Goal: Task Accomplishment & Management: Manage account settings

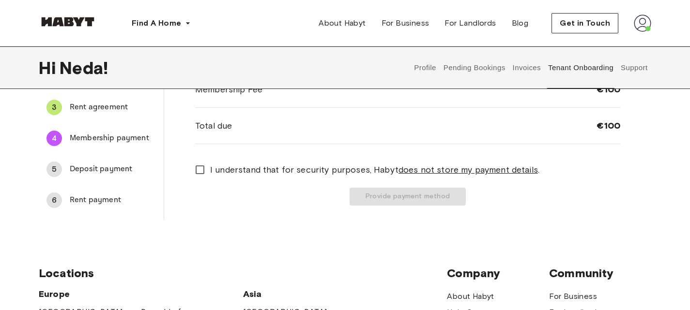
scroll to position [92, 0]
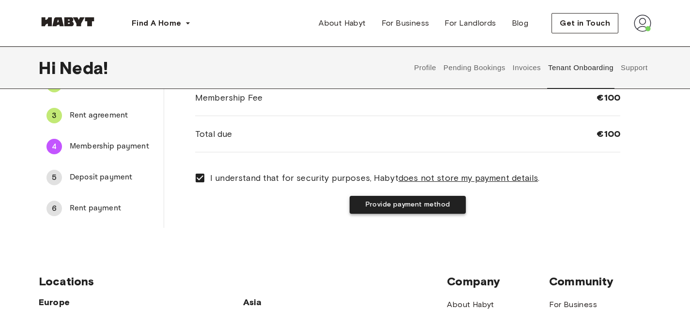
click at [390, 205] on button "Provide payment method" at bounding box center [408, 205] width 116 height 18
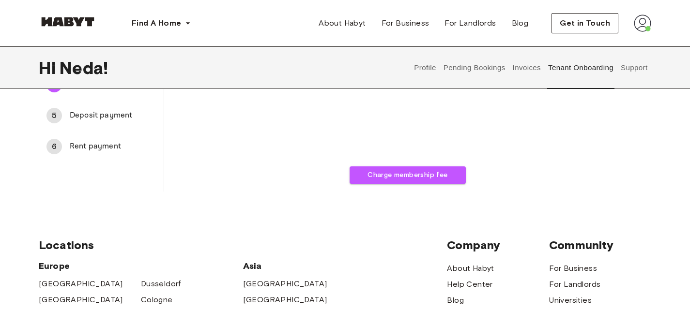
scroll to position [0, 0]
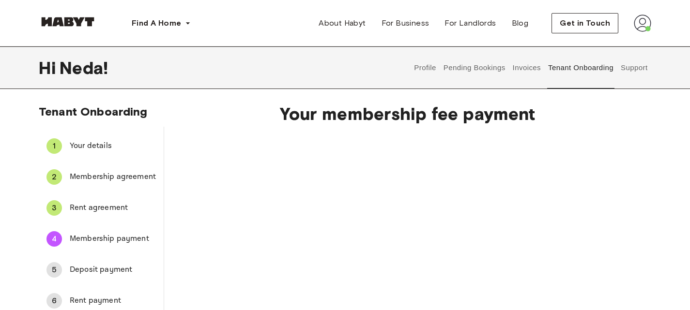
click at [103, 206] on span "Rent agreement" at bounding box center [113, 208] width 86 height 12
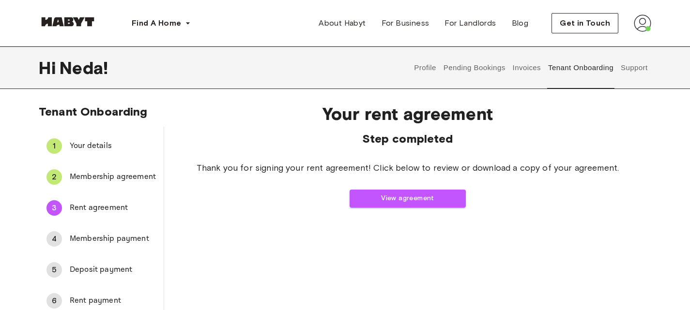
click at [81, 236] on span "Membership payment" at bounding box center [113, 239] width 86 height 12
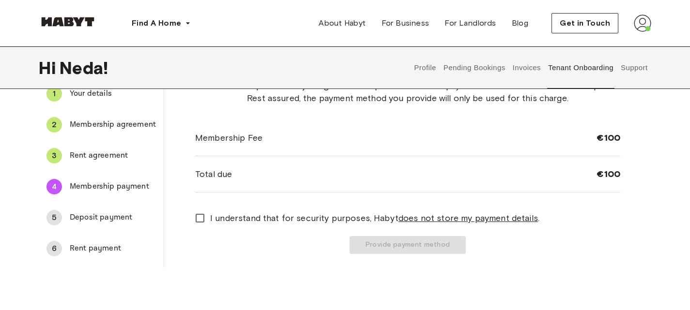
scroll to position [52, 0]
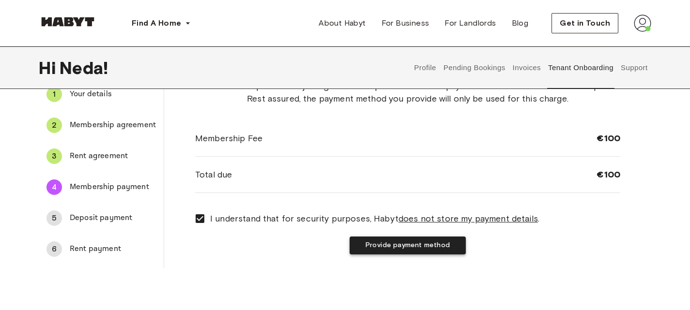
click at [409, 243] on button "Provide payment method" at bounding box center [408, 246] width 116 height 18
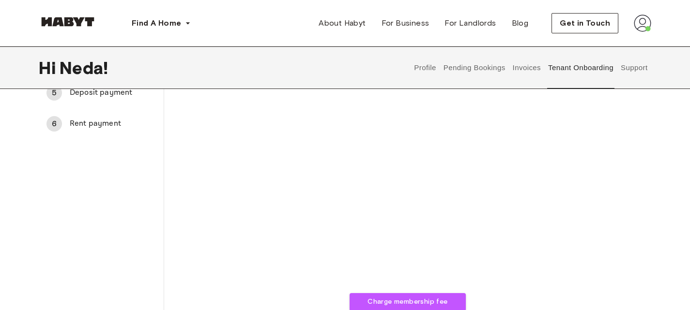
scroll to position [176, 0]
click at [392, 303] on button "Charge membership fee" at bounding box center [408, 303] width 116 height 18
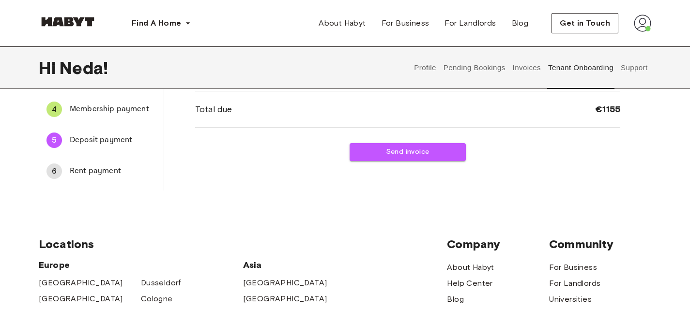
scroll to position [130, 0]
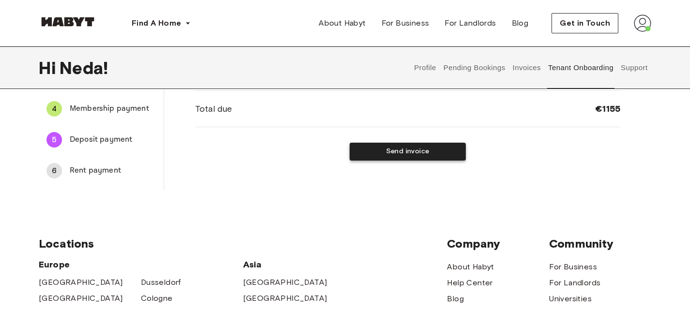
click at [408, 148] on button "Send invoice" at bounding box center [408, 152] width 116 height 18
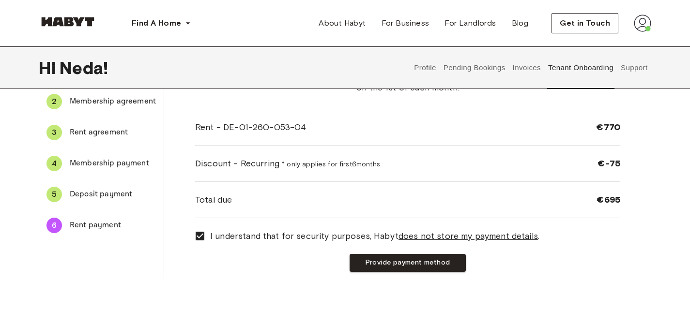
scroll to position [76, 0]
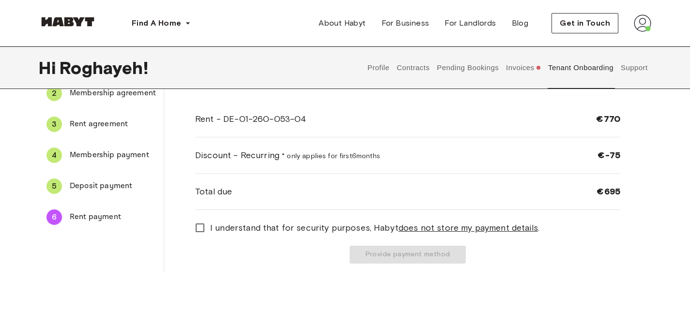
click at [106, 182] on span "Deposit payment" at bounding box center [113, 187] width 86 height 12
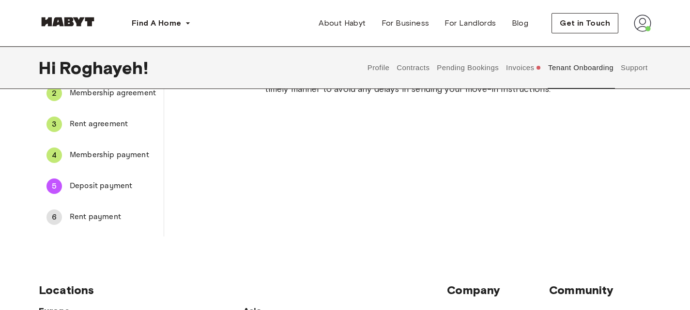
scroll to position [76, 0]
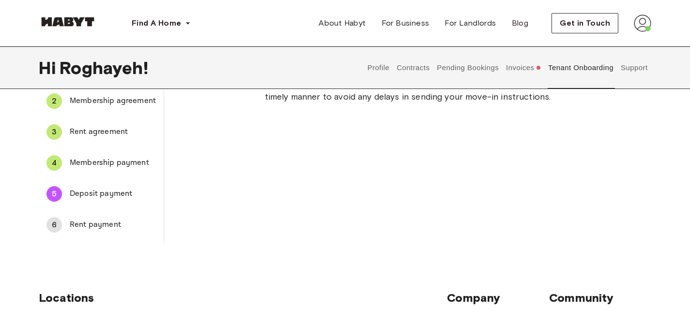
click at [523, 68] on button "Invoices" at bounding box center [523, 67] width 37 height 43
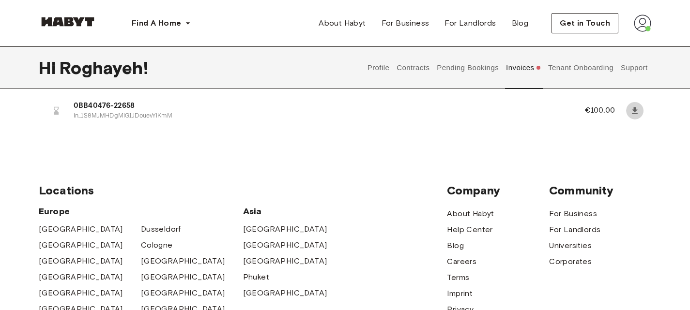
click at [638, 110] on icon at bounding box center [635, 111] width 10 height 10
click at [561, 64] on button "Tenant Onboarding" at bounding box center [581, 67] width 68 height 43
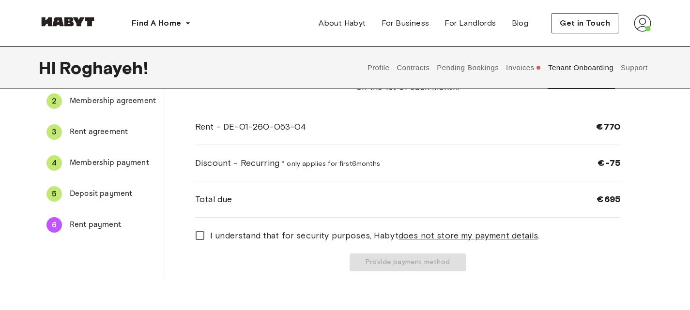
click at [125, 193] on span "Deposit payment" at bounding box center [113, 194] width 86 height 12
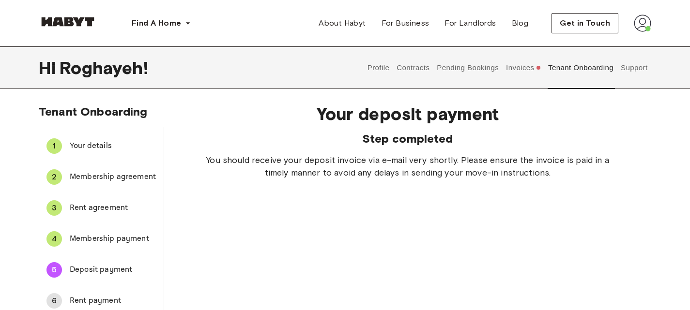
click at [635, 68] on button "Support" at bounding box center [634, 67] width 30 height 43
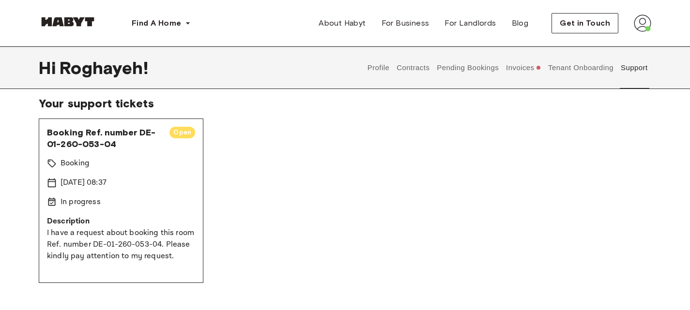
scroll to position [58, 0]
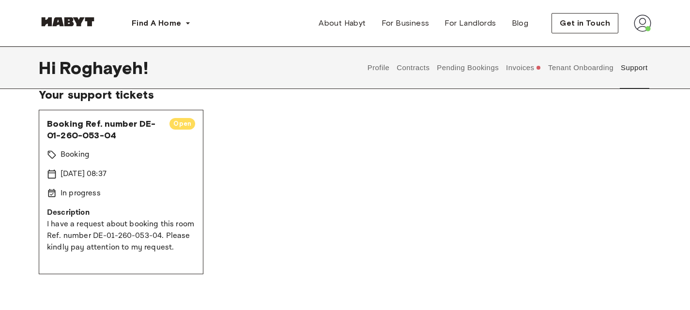
click at [420, 62] on button "Contracts" at bounding box center [412, 67] width 35 height 43
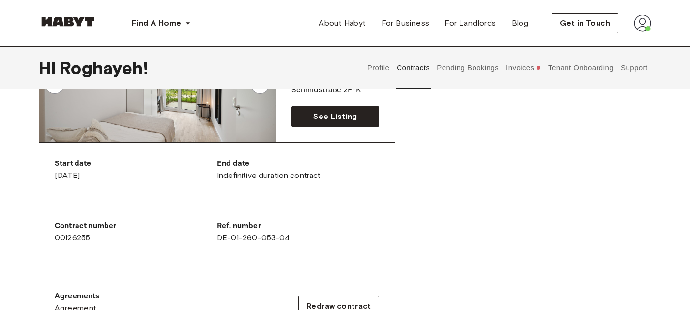
scroll to position [128, 0]
click at [631, 65] on button "Support" at bounding box center [634, 67] width 30 height 43
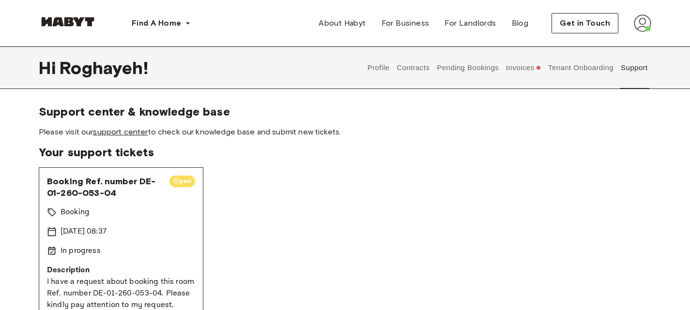
click at [132, 132] on link "support center" at bounding box center [120, 131] width 55 height 9
click at [412, 69] on button "Contracts" at bounding box center [412, 67] width 35 height 43
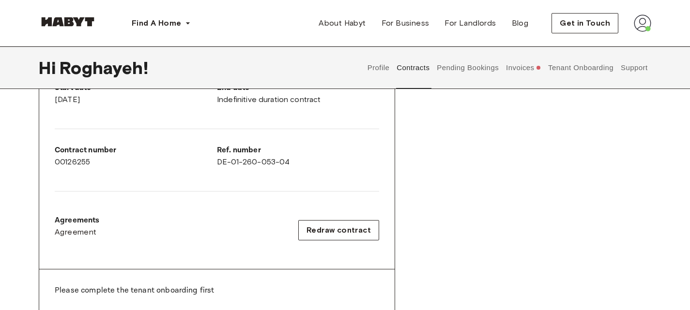
scroll to position [208, 0]
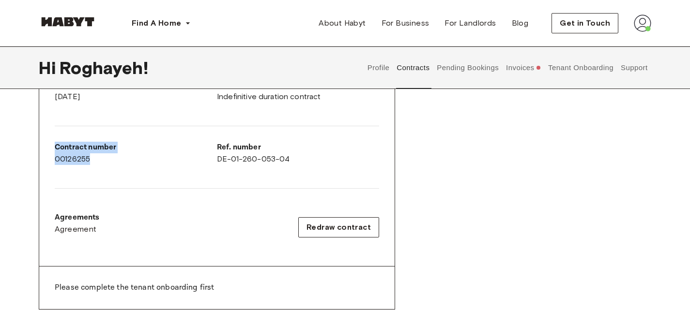
drag, startPoint x: 101, startPoint y: 157, endPoint x: 54, endPoint y: 141, distance: 49.6
click at [54, 141] on div "Start date November 19th, 2025 End date Indefinitive duration contract Contract…" at bounding box center [216, 165] width 355 height 203
copy div "Contract number 00126255"
click at [97, 160] on div "Contract number 00126255" at bounding box center [136, 153] width 162 height 23
drag, startPoint x: 98, startPoint y: 159, endPoint x: 51, endPoint y: 146, distance: 49.2
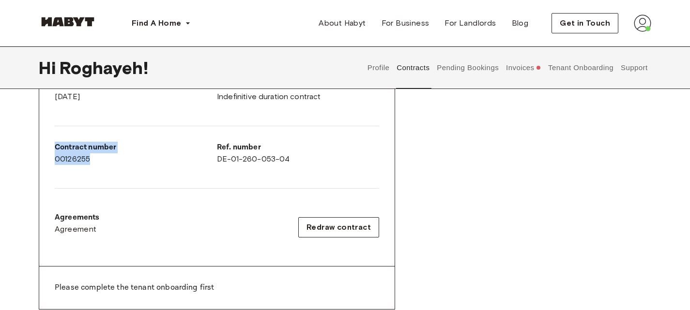
click at [51, 146] on div "Start date November 19th, 2025 End date Indefinitive duration contract Contract…" at bounding box center [216, 165] width 355 height 203
copy div "Contract number 00126255"
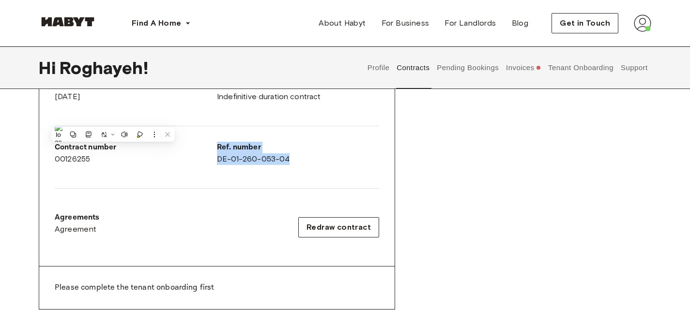
drag, startPoint x: 293, startPoint y: 156, endPoint x: 216, endPoint y: 153, distance: 77.0
click at [216, 153] on div "Start date November 19th, 2025 End date Indefinitive duration contract Contract…" at bounding box center [216, 165] width 355 height 203
copy div "Ref. number DE-01-260-053-04"
click at [532, 72] on button "Invoices" at bounding box center [523, 67] width 37 height 43
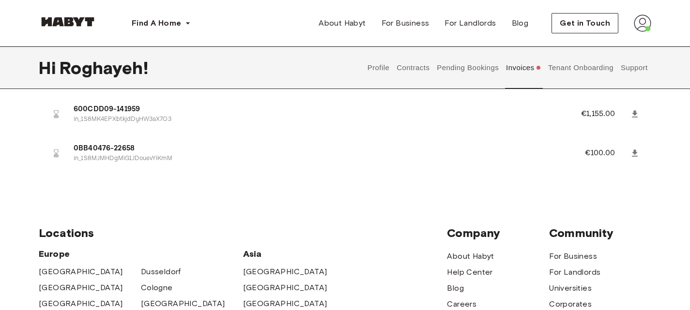
scroll to position [33, 0]
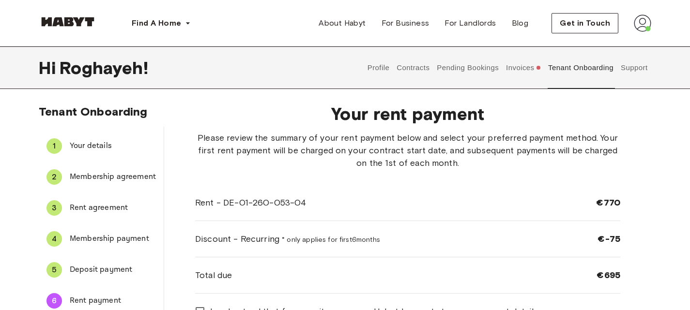
click at [516, 69] on button "Invoices" at bounding box center [523, 67] width 37 height 43
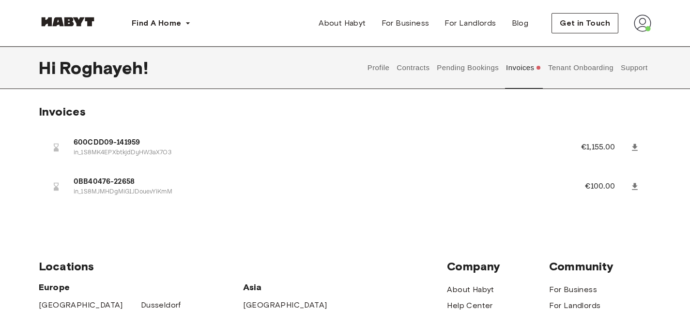
click at [637, 188] on icon at bounding box center [635, 187] width 10 height 10
click at [637, 67] on button "Support" at bounding box center [634, 67] width 30 height 43
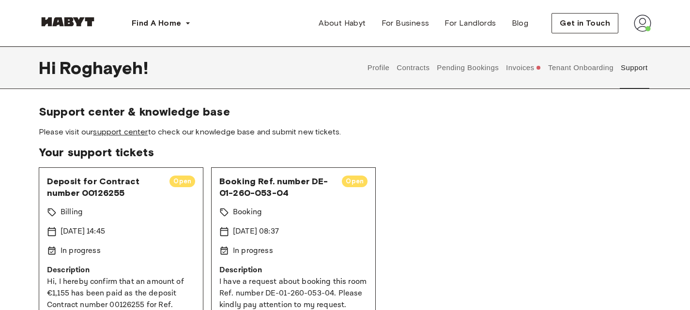
click at [128, 136] on link "support center" at bounding box center [120, 131] width 55 height 9
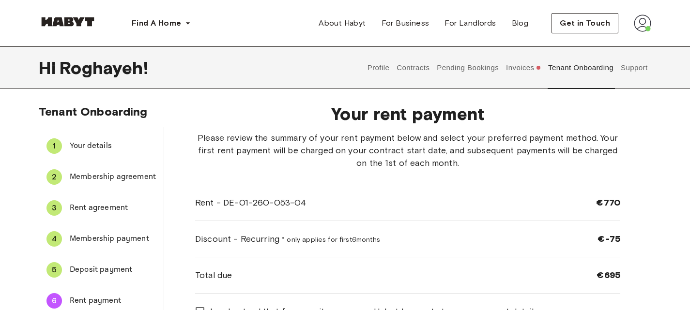
click at [519, 70] on button "Invoices" at bounding box center [523, 67] width 37 height 43
click at [632, 67] on button "Support" at bounding box center [634, 67] width 30 height 43
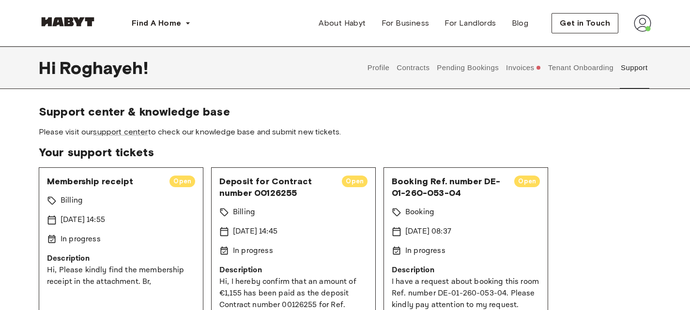
click at [364, 64] on div "Profile Contracts Pending Bookings Invoices Tenant Onboarding Support" at bounding box center [508, 67] width 288 height 43
click at [380, 67] on button "Profile" at bounding box center [378, 67] width 25 height 43
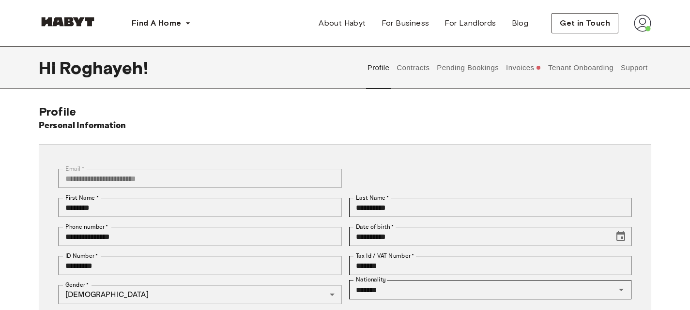
click at [415, 67] on button "Contracts" at bounding box center [412, 67] width 35 height 43
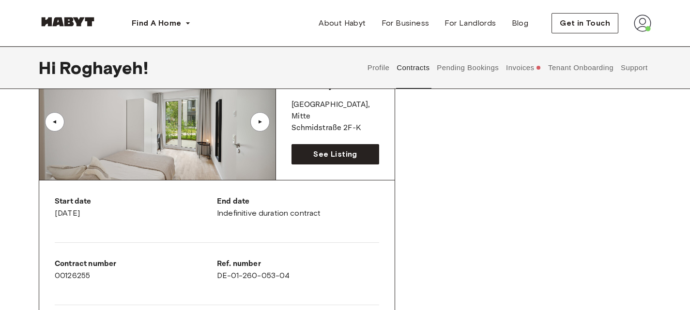
scroll to position [65, 0]
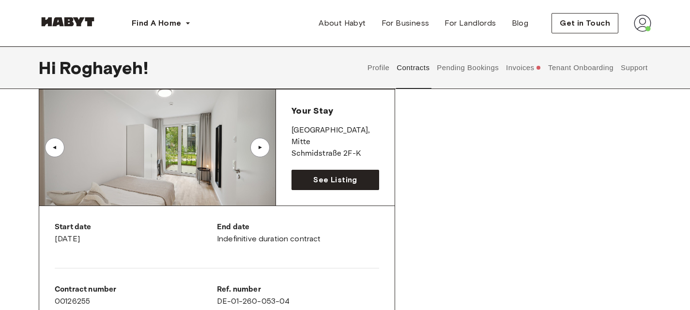
click at [470, 69] on button "Pending Bookings" at bounding box center [468, 67] width 64 height 43
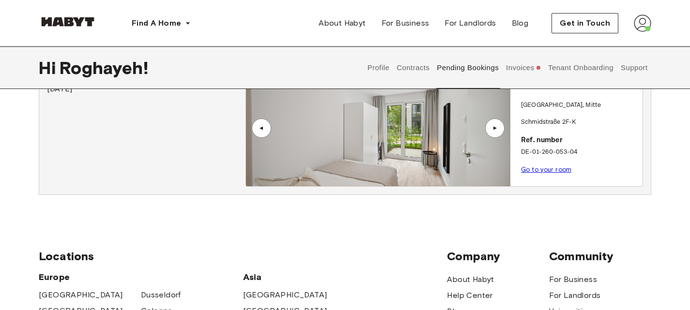
click at [524, 67] on button "Invoices" at bounding box center [523, 67] width 37 height 43
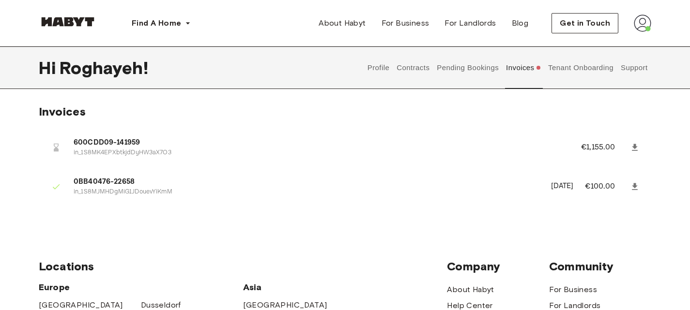
click at [576, 67] on button "Tenant Onboarding" at bounding box center [581, 67] width 68 height 43
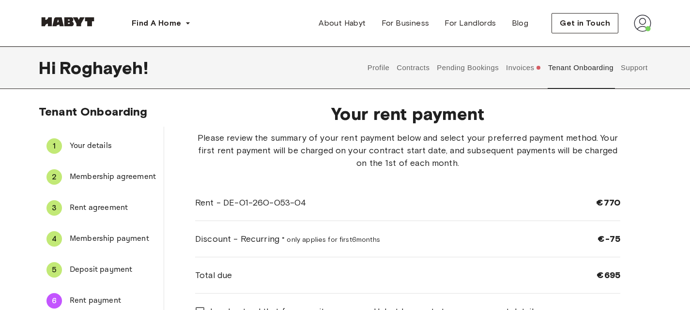
click at [373, 68] on button "Profile" at bounding box center [378, 67] width 25 height 43
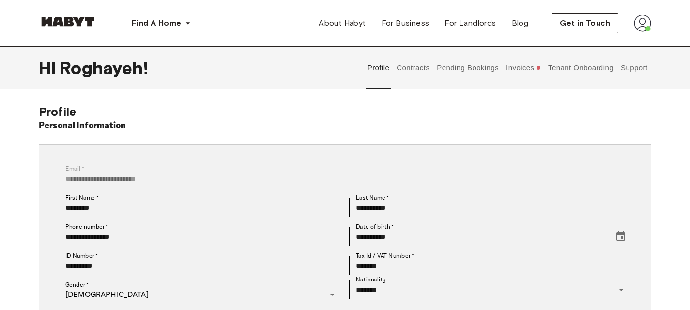
click at [418, 68] on button "Contracts" at bounding box center [412, 67] width 35 height 43
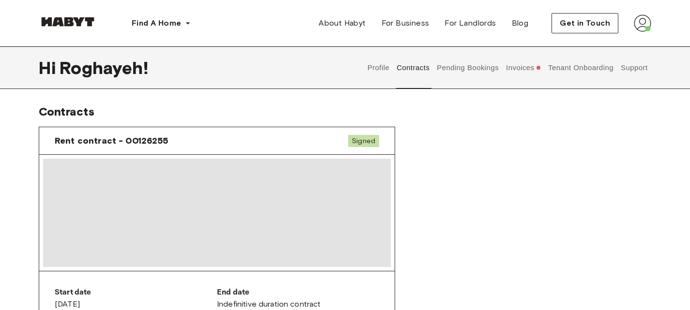
click at [644, 22] on img at bounding box center [642, 23] width 17 height 17
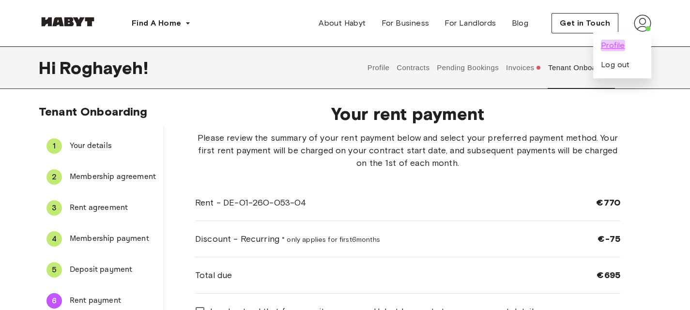
click at [620, 46] on span "Profile" at bounding box center [613, 46] width 24 height 12
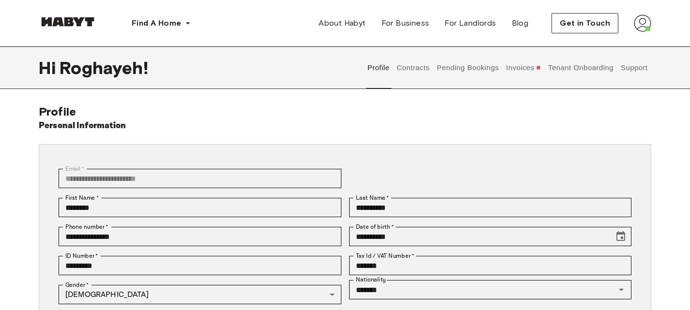
click at [416, 66] on button "Contracts" at bounding box center [412, 67] width 35 height 43
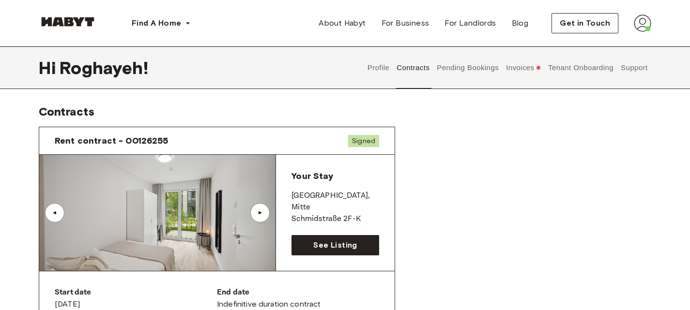
click at [475, 68] on button "Pending Bookings" at bounding box center [468, 67] width 64 height 43
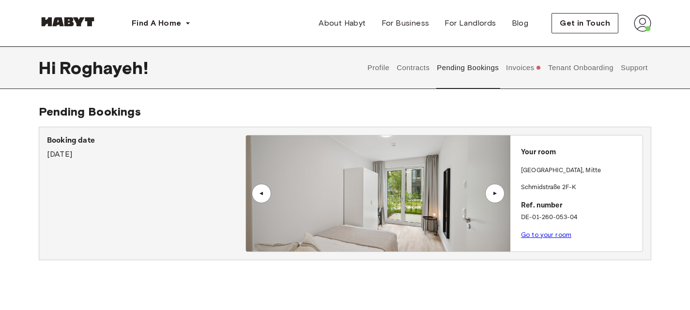
click at [529, 69] on button "Invoices" at bounding box center [523, 67] width 37 height 43
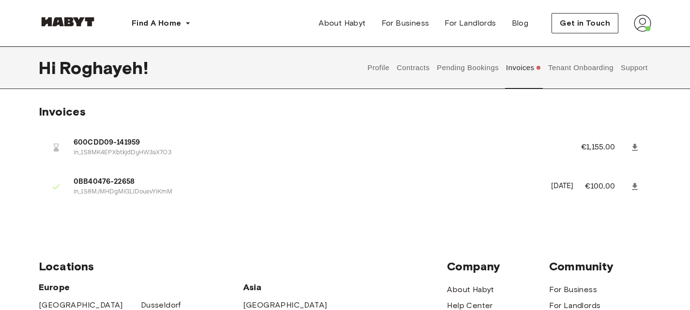
click at [566, 64] on button "Tenant Onboarding" at bounding box center [581, 67] width 68 height 43
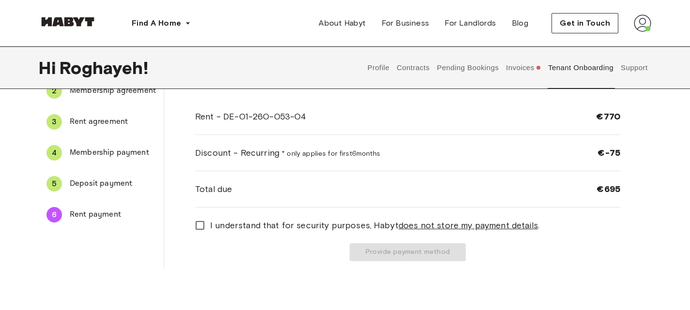
scroll to position [90, 0]
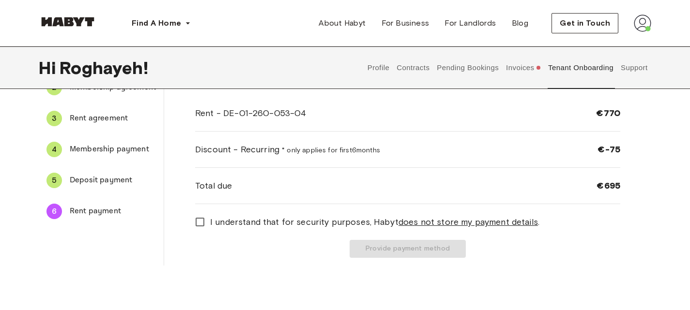
click at [117, 144] on span "Membership payment" at bounding box center [113, 150] width 86 height 12
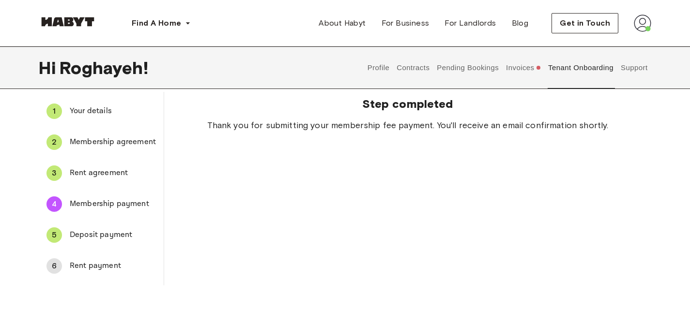
scroll to position [46, 0]
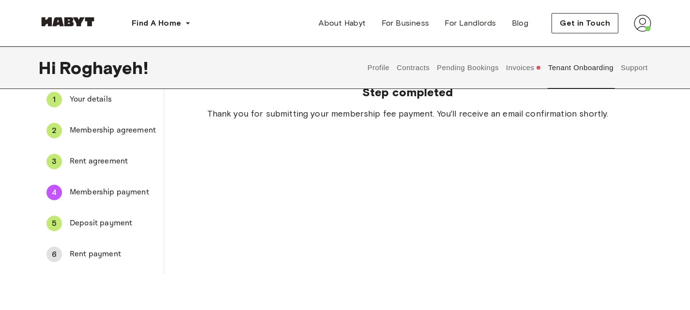
click at [122, 224] on span "Deposit payment" at bounding box center [113, 224] width 86 height 12
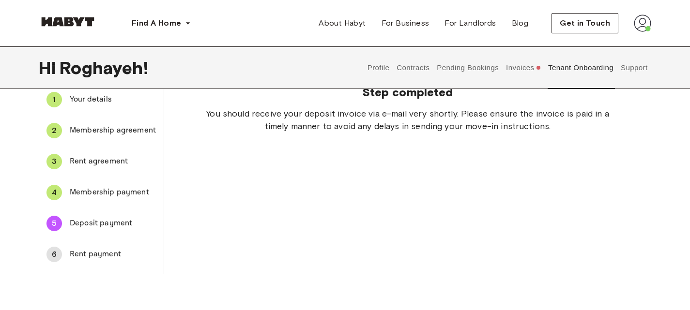
click at [118, 252] on span "Rent payment" at bounding box center [113, 255] width 86 height 12
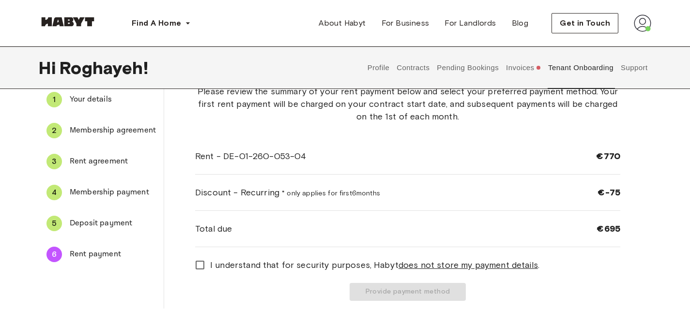
click at [525, 70] on button "Invoices" at bounding box center [523, 67] width 37 height 43
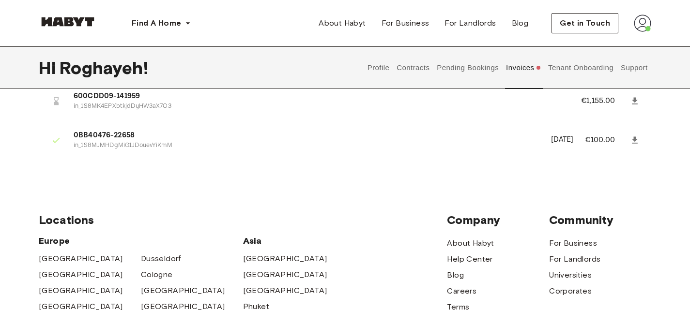
click at [471, 65] on button "Pending Bookings" at bounding box center [468, 67] width 64 height 43
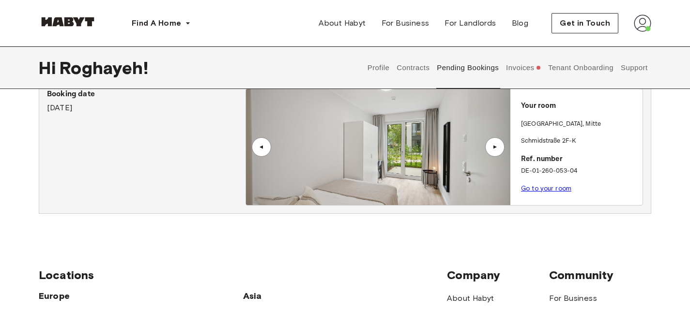
click at [421, 65] on button "Contracts" at bounding box center [412, 67] width 35 height 43
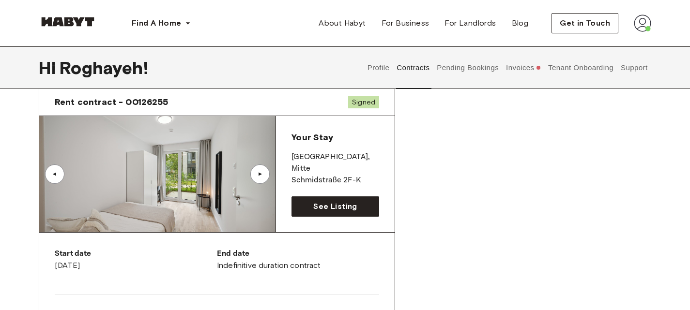
scroll to position [40, 0]
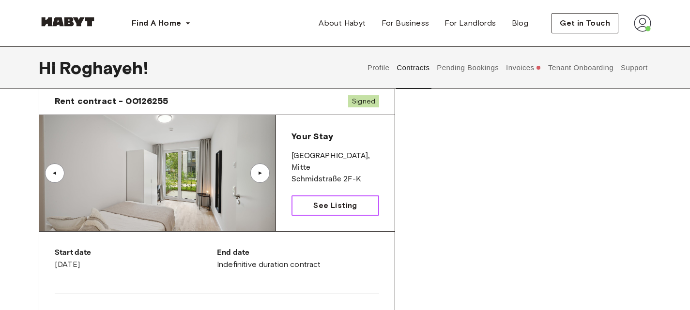
click at [366, 200] on link "See Listing" at bounding box center [335, 206] width 88 height 20
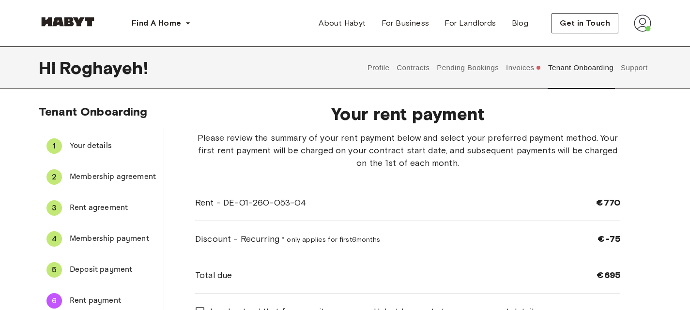
click at [424, 66] on button "Contracts" at bounding box center [412, 67] width 35 height 43
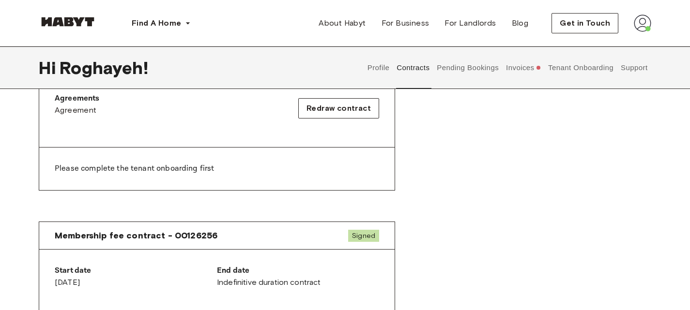
scroll to position [320, 0]
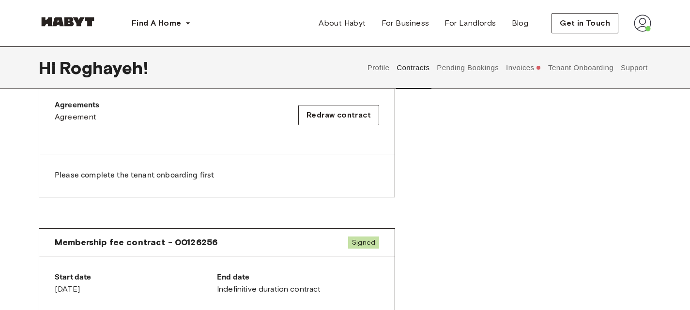
click at [478, 70] on button "Pending Bookings" at bounding box center [468, 67] width 64 height 43
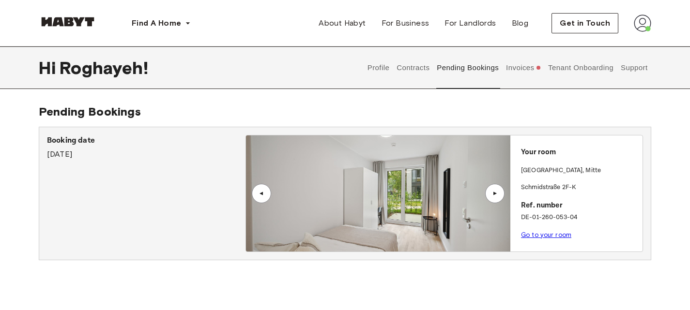
click at [519, 66] on button "Invoices" at bounding box center [523, 67] width 37 height 43
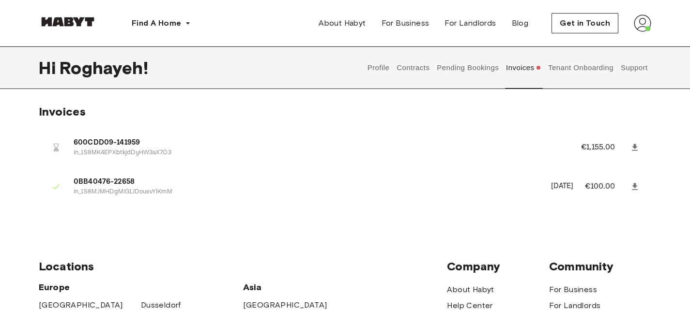
click at [586, 67] on button "Tenant Onboarding" at bounding box center [581, 67] width 68 height 43
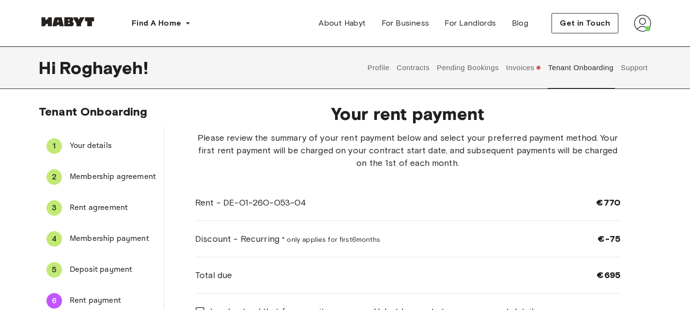
click at [417, 66] on button "Contracts" at bounding box center [412, 67] width 35 height 43
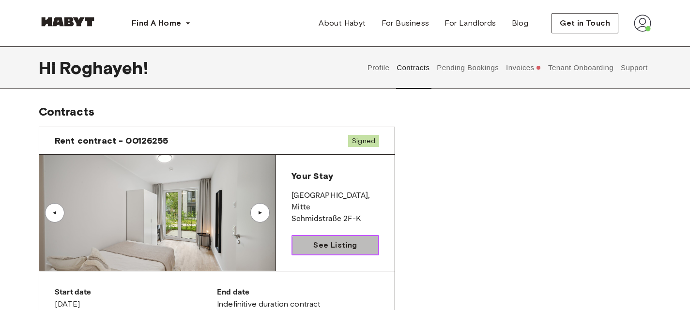
click at [328, 241] on span "See Listing" at bounding box center [335, 246] width 44 height 12
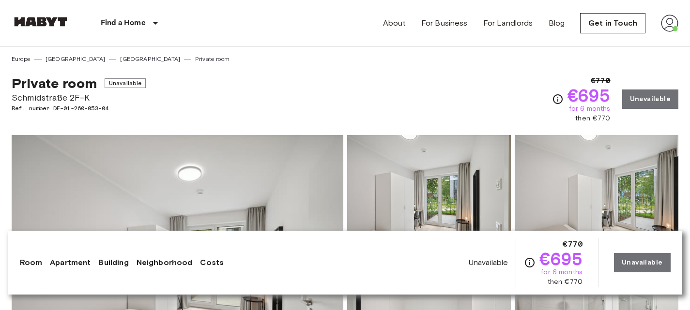
click at [666, 25] on img at bounding box center [669, 23] width 17 height 17
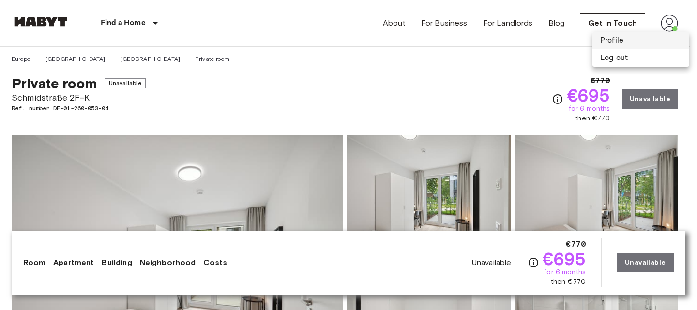
click at [610, 41] on li "Profile" at bounding box center [641, 40] width 97 height 17
